Goal: Task Accomplishment & Management: Manage account settings

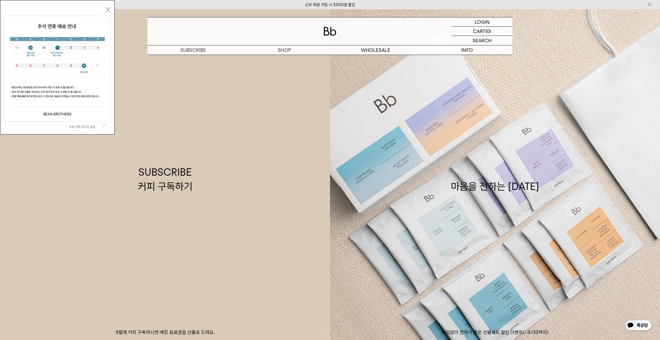
click at [107, 9] on button "닫기" at bounding box center [107, 9] width 5 height 5
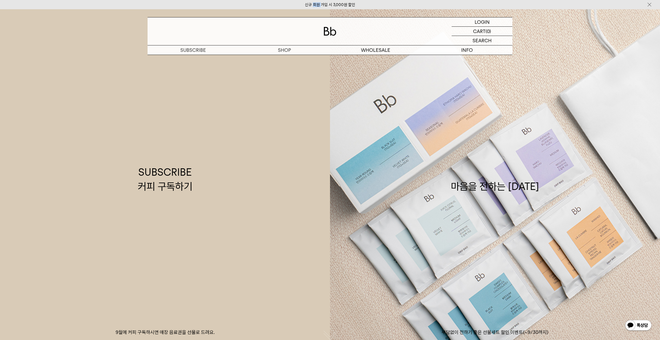
click at [107, 9] on div "신규 회원 가입 시 3,000원 할인" at bounding box center [330, 4] width 660 height 9
drag, startPoint x: 483, startPoint y: 20, endPoint x: 481, endPoint y: 16, distance: 4.4
click at [483, 20] on p "로그인" at bounding box center [481, 21] width 13 height 9
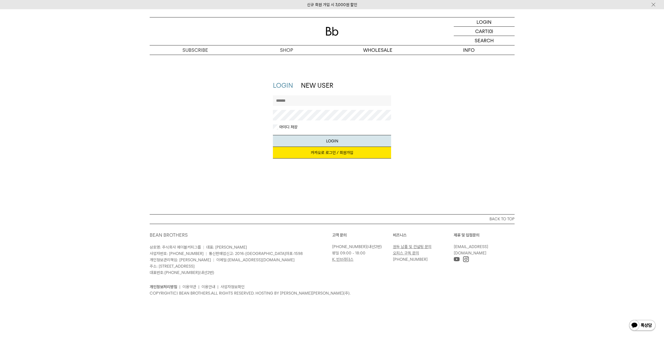
click at [327, 150] on link "카카오로 로그인 / 회원가입" at bounding box center [332, 153] width 118 height 12
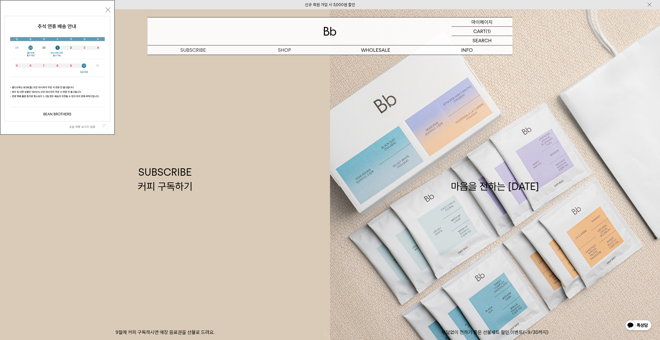
click at [480, 22] on p "마이페이지" at bounding box center [481, 21] width 21 height 9
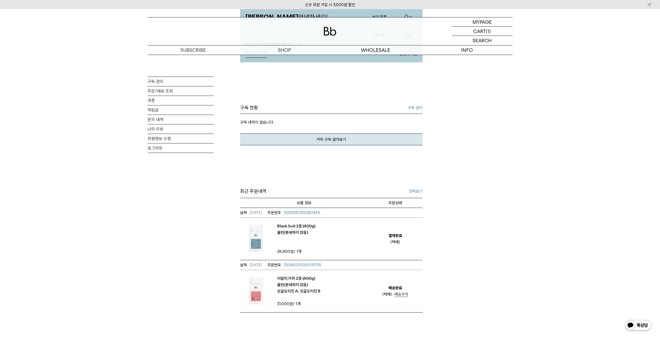
scroll to position [79, 0]
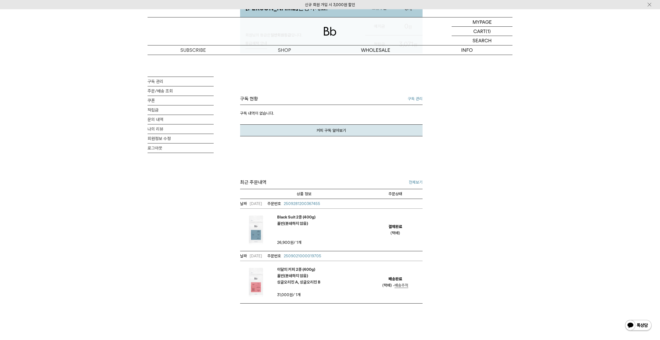
click at [291, 219] on em "Black Suit 2종 (400g) 홀빈(분쇄하지 않음)" at bounding box center [296, 220] width 38 height 13
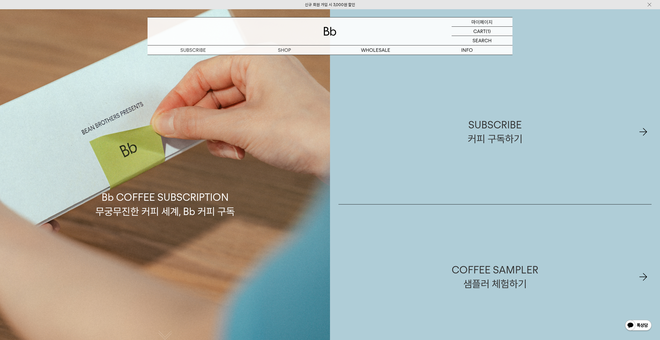
click at [482, 21] on p "마이페이지" at bounding box center [481, 21] width 21 height 9
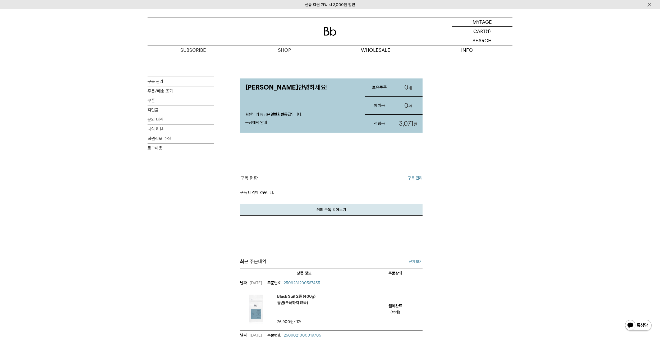
click at [313, 283] on span "2509281200367455" at bounding box center [302, 283] width 36 height 5
